Goal: Obtain resource: Download file/media

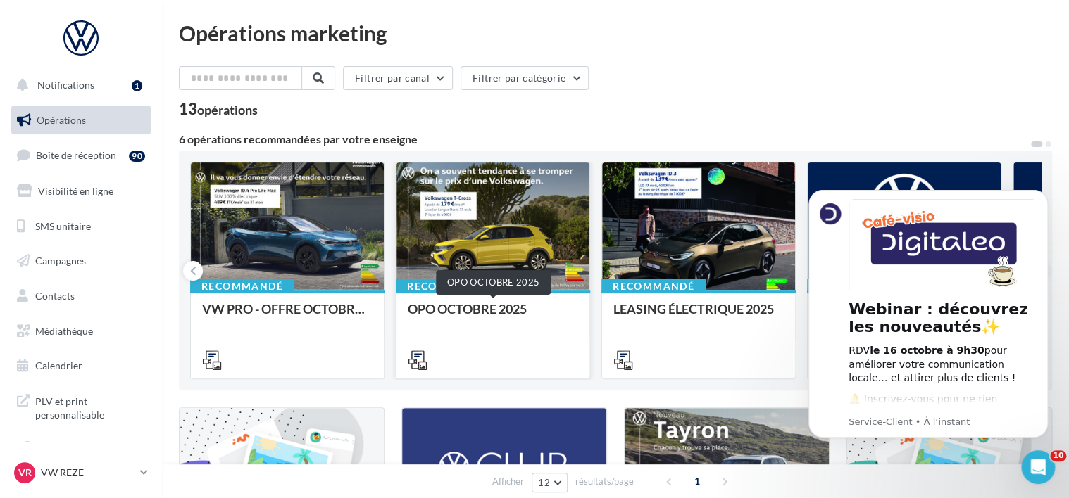
click at [483, 313] on div "OPO OCTOBRE 2025" at bounding box center [493, 316] width 170 height 28
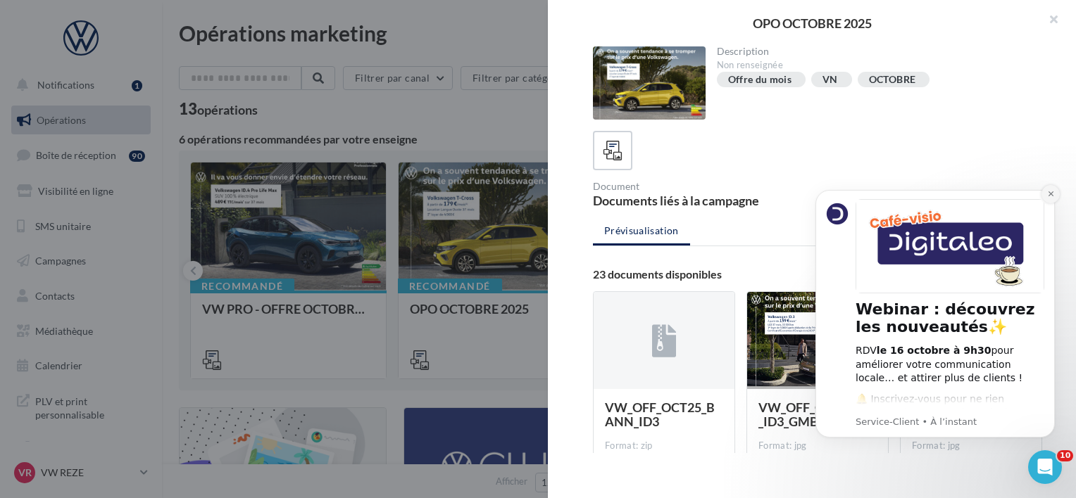
click at [1048, 199] on button "Dismiss notification" at bounding box center [1050, 194] width 18 height 18
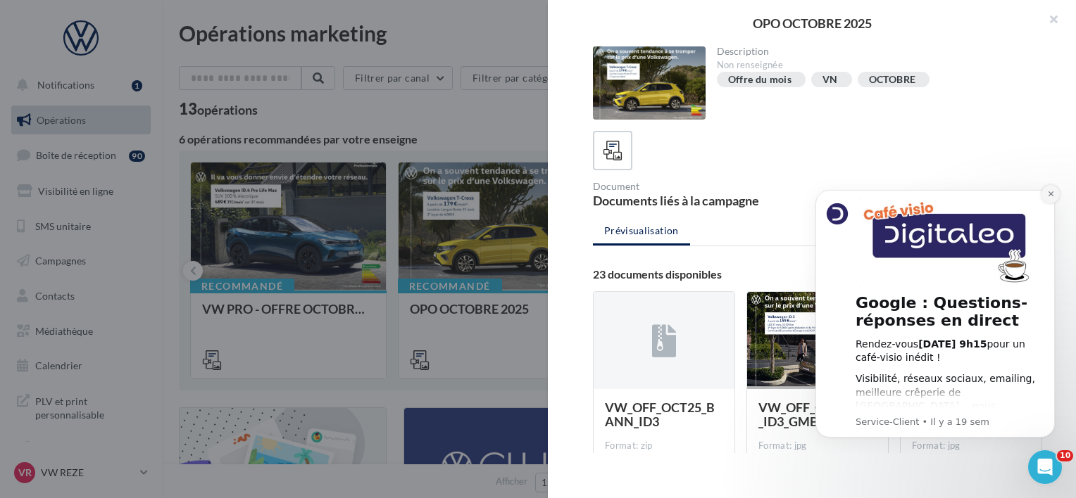
click at [1051, 192] on icon "Dismiss notification" at bounding box center [1051, 194] width 8 height 8
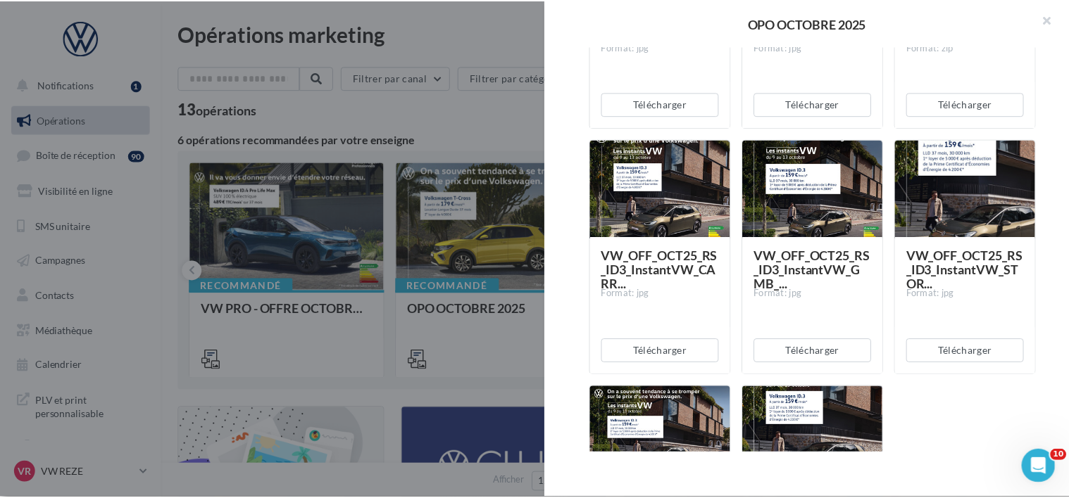
scroll to position [1825, 0]
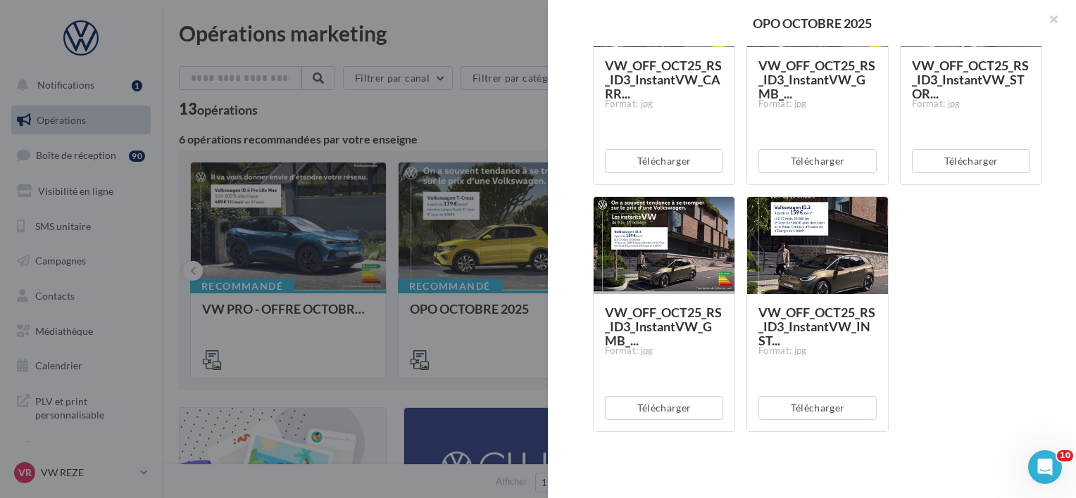
click at [387, 388] on div at bounding box center [538, 249] width 1076 height 498
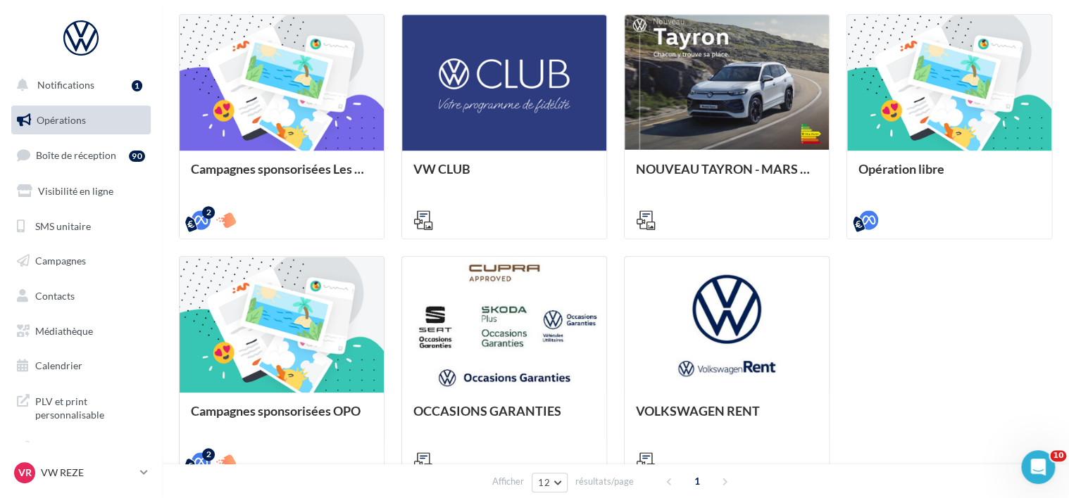
scroll to position [394, 0]
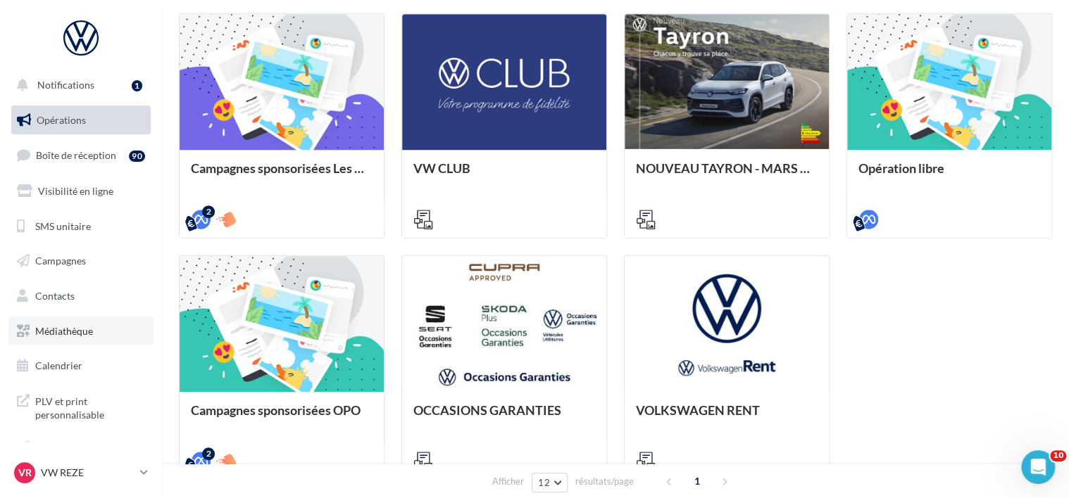
click at [73, 331] on span "Médiathèque" at bounding box center [64, 331] width 58 height 12
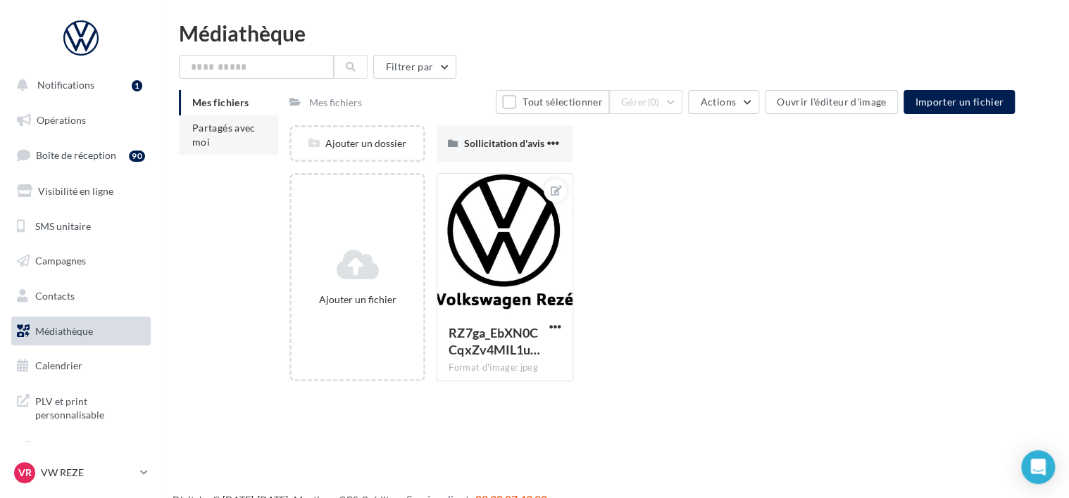
click at [220, 142] on li "Partagés avec moi" at bounding box center [228, 134] width 99 height 39
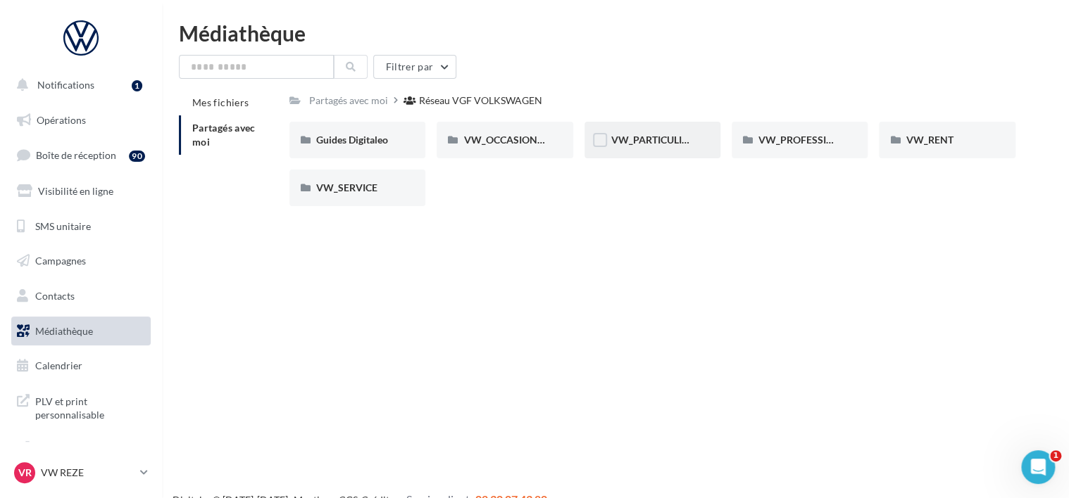
click at [674, 151] on div "VW_PARTICULIERS" at bounding box center [652, 140] width 136 height 37
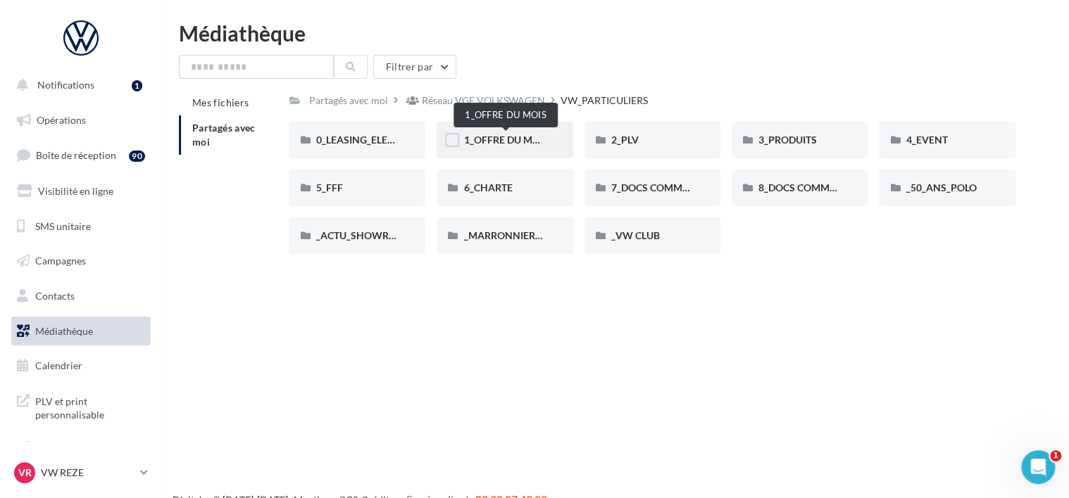
click at [513, 143] on span "1_OFFRE DU MOIS" at bounding box center [505, 140] width 84 height 12
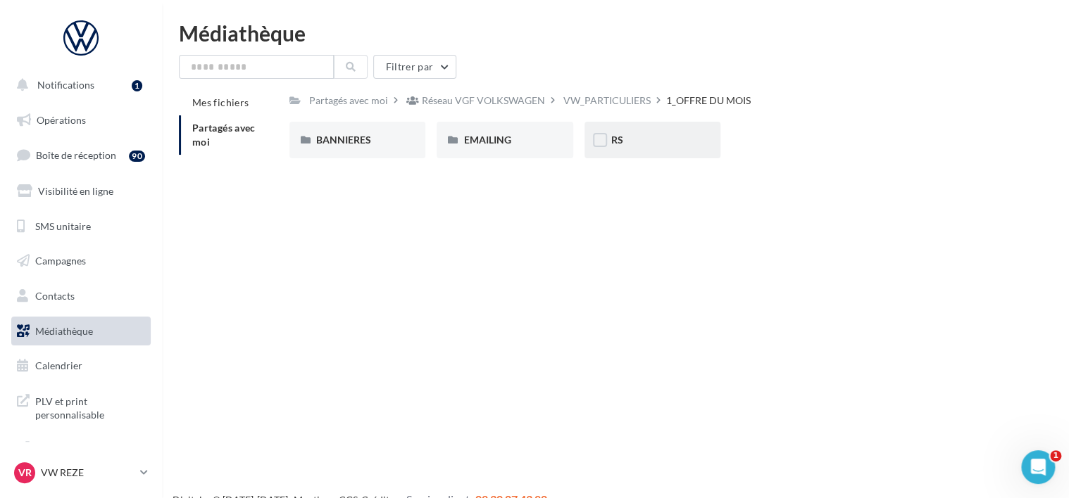
click at [643, 148] on div "RS" at bounding box center [652, 140] width 136 height 37
click at [376, 132] on div "AVEC [PERSON_NAME]" at bounding box center [357, 140] width 136 height 37
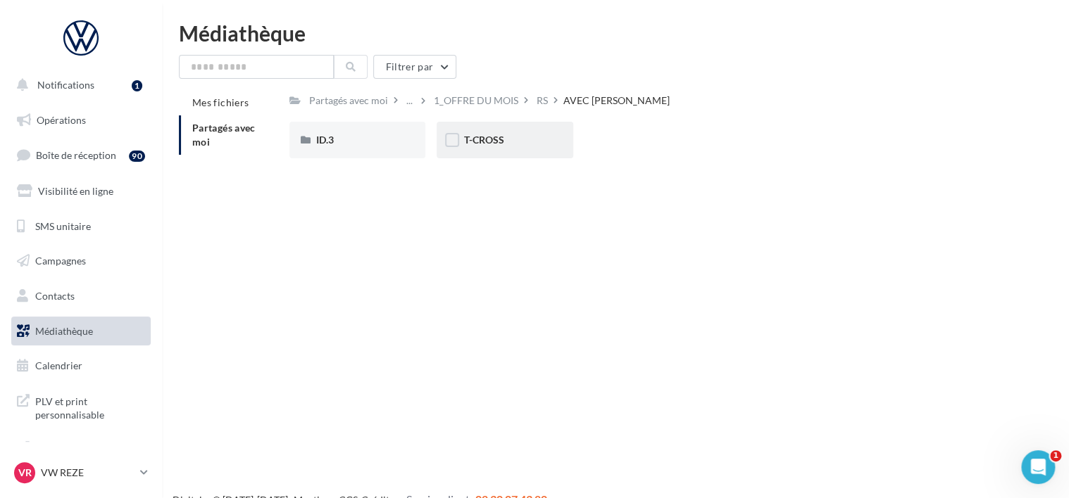
click at [515, 126] on div "T-CROSS" at bounding box center [505, 140] width 136 height 37
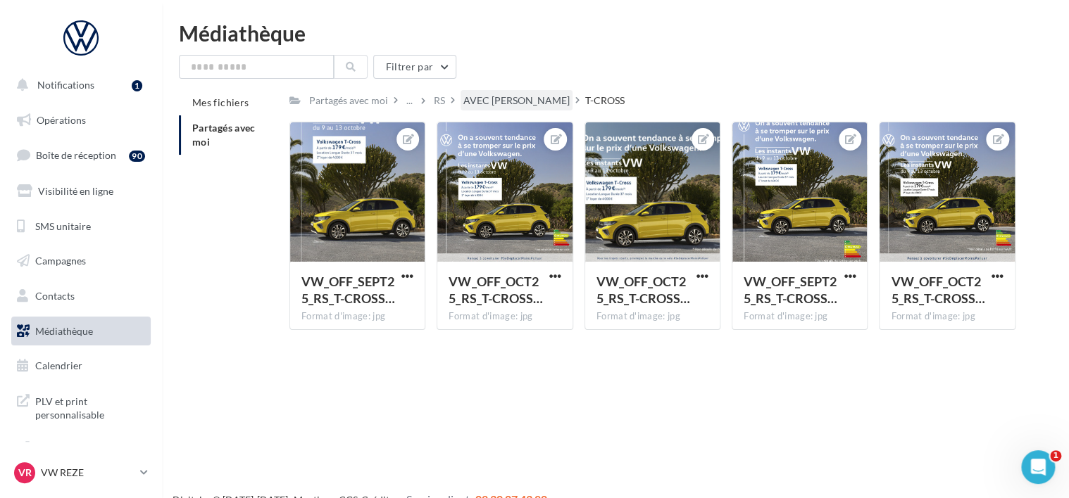
click at [482, 107] on div "AVEC [PERSON_NAME]" at bounding box center [516, 101] width 106 height 14
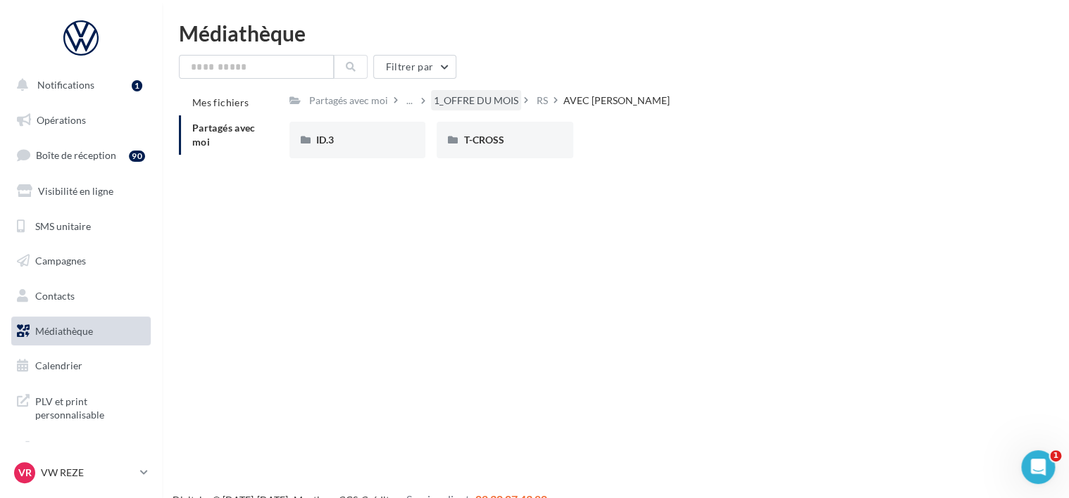
click at [487, 103] on div "1_OFFRE DU MOIS" at bounding box center [476, 101] width 84 height 14
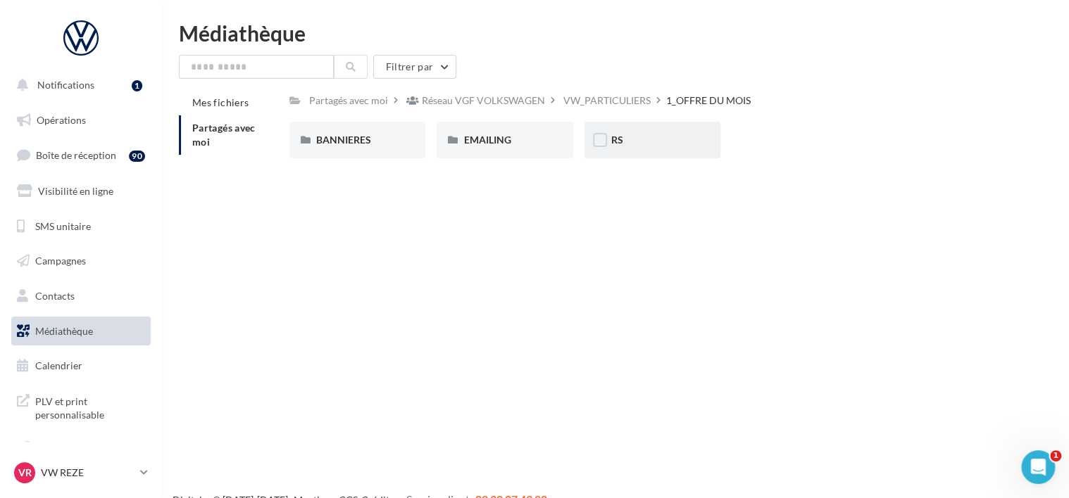
click at [652, 141] on div "RS" at bounding box center [652, 140] width 82 height 14
click at [521, 132] on div "SANS PO" at bounding box center [505, 140] width 136 height 37
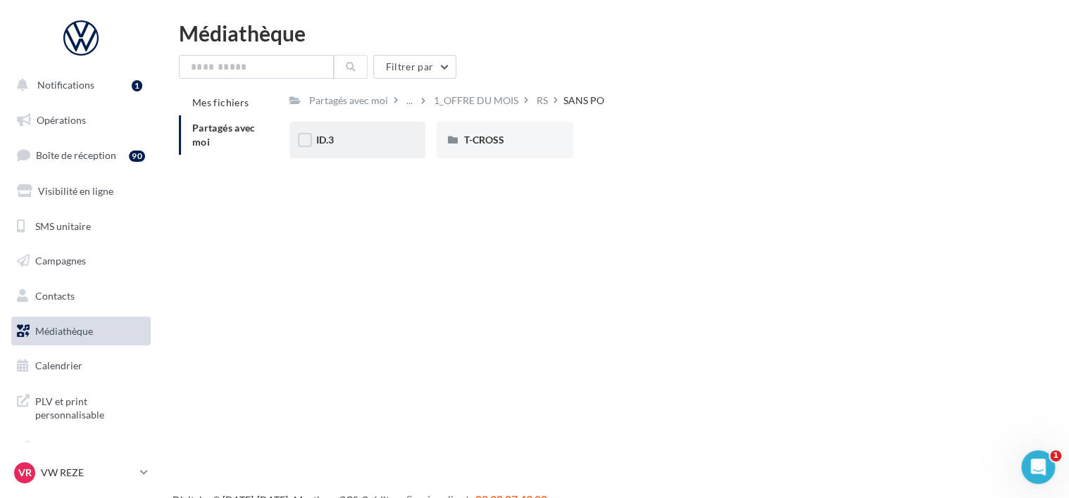
click at [338, 141] on div "ID.3" at bounding box center [357, 140] width 82 height 14
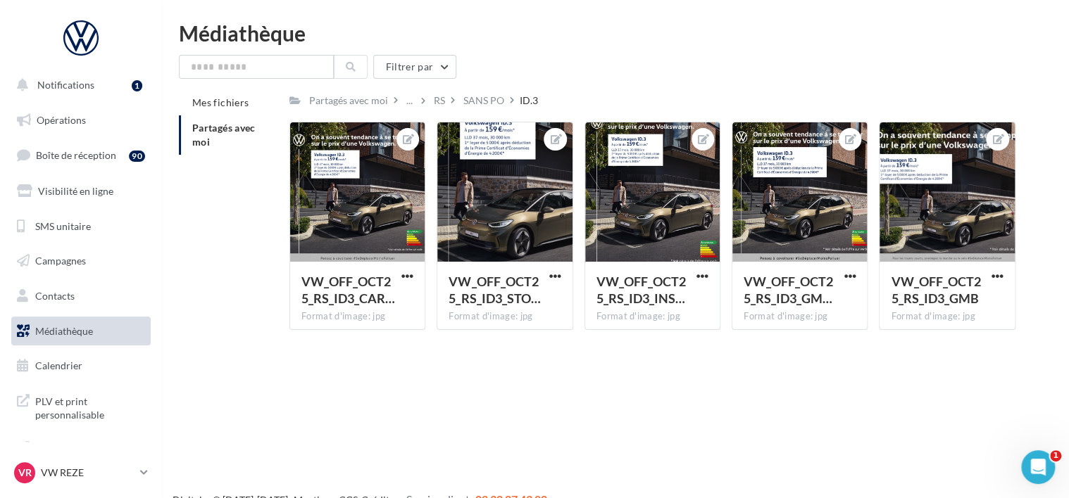
click at [448, 96] on div "RS" at bounding box center [446, 100] width 30 height 20
click at [444, 99] on div "RS" at bounding box center [439, 100] width 17 height 20
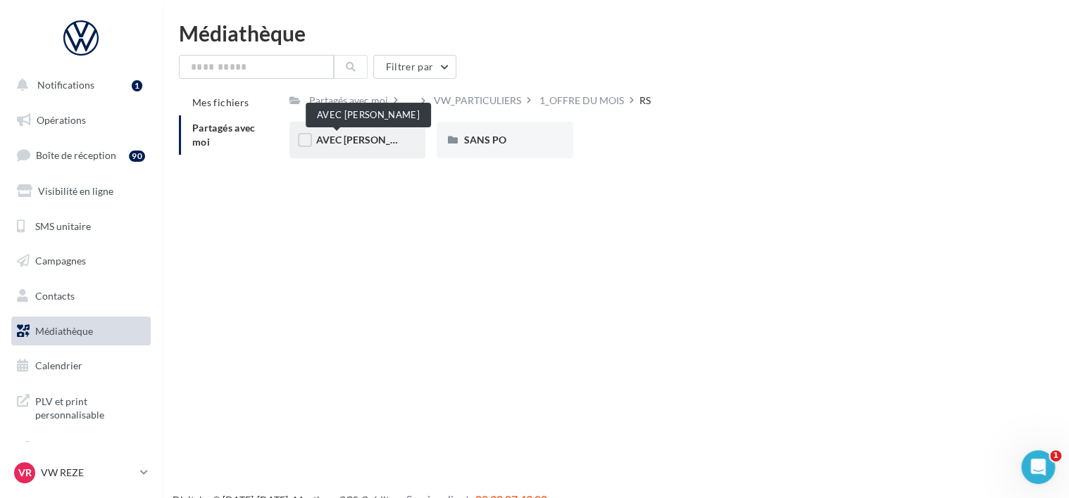
click at [343, 145] on span "AVEC PO" at bounding box center [369, 140] width 106 height 12
click at [386, 138] on div "ID.3" at bounding box center [357, 140] width 82 height 14
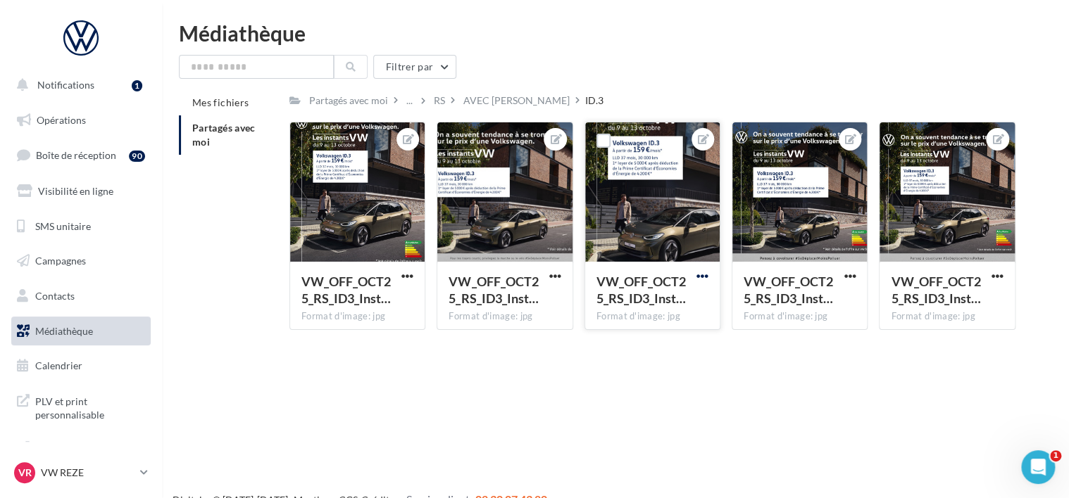
click at [704, 280] on span "button" at bounding box center [702, 276] width 12 height 12
click at [628, 336] on button "Télécharger" at bounding box center [637, 340] width 149 height 37
click at [386, 409] on div "Notifications 1 Opérations Boîte de réception 90 Visibilité en ligne SMS unitai…" at bounding box center [534, 272] width 1069 height 498
